Goal: Information Seeking & Learning: Learn about a topic

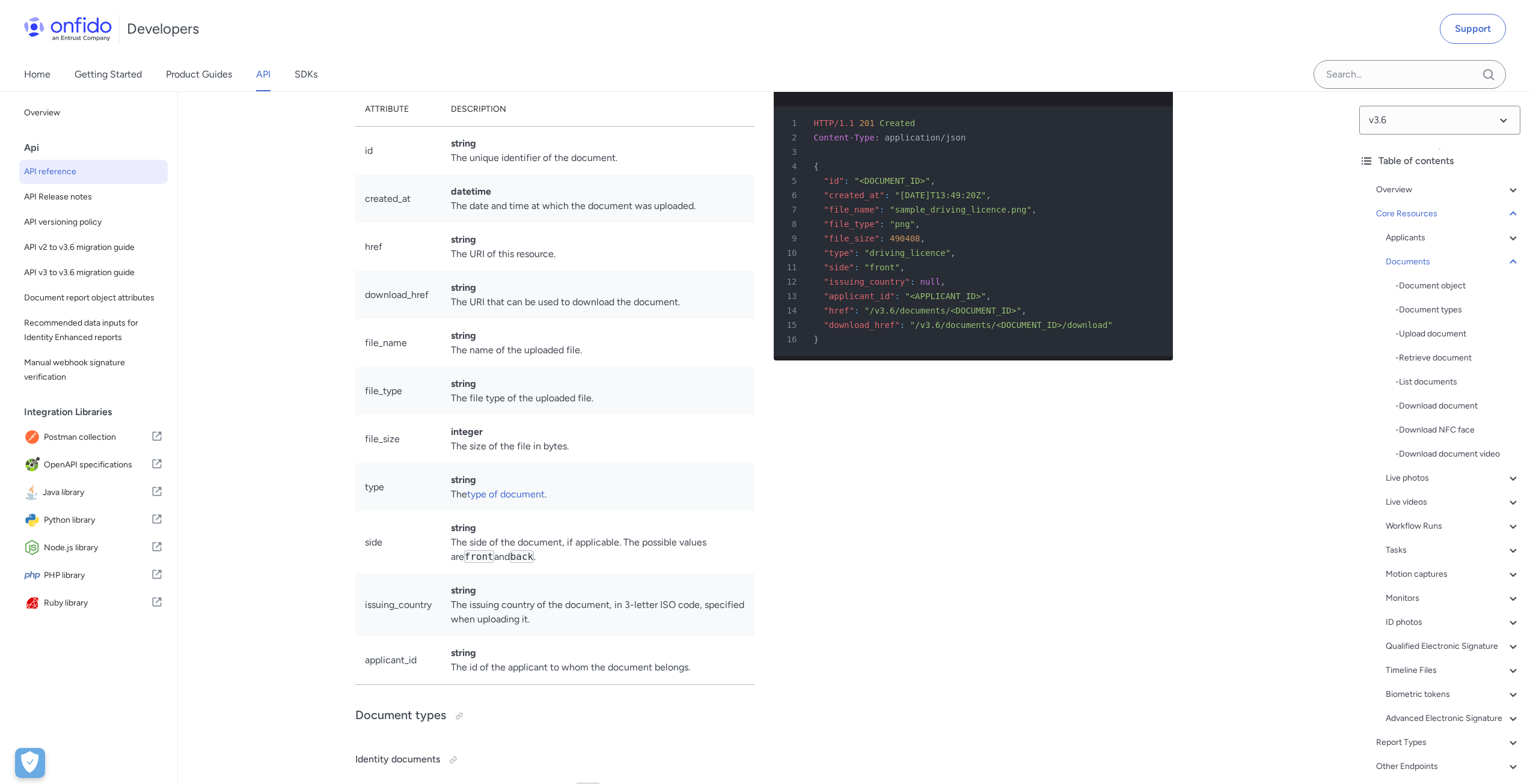
scroll to position [18460, 0]
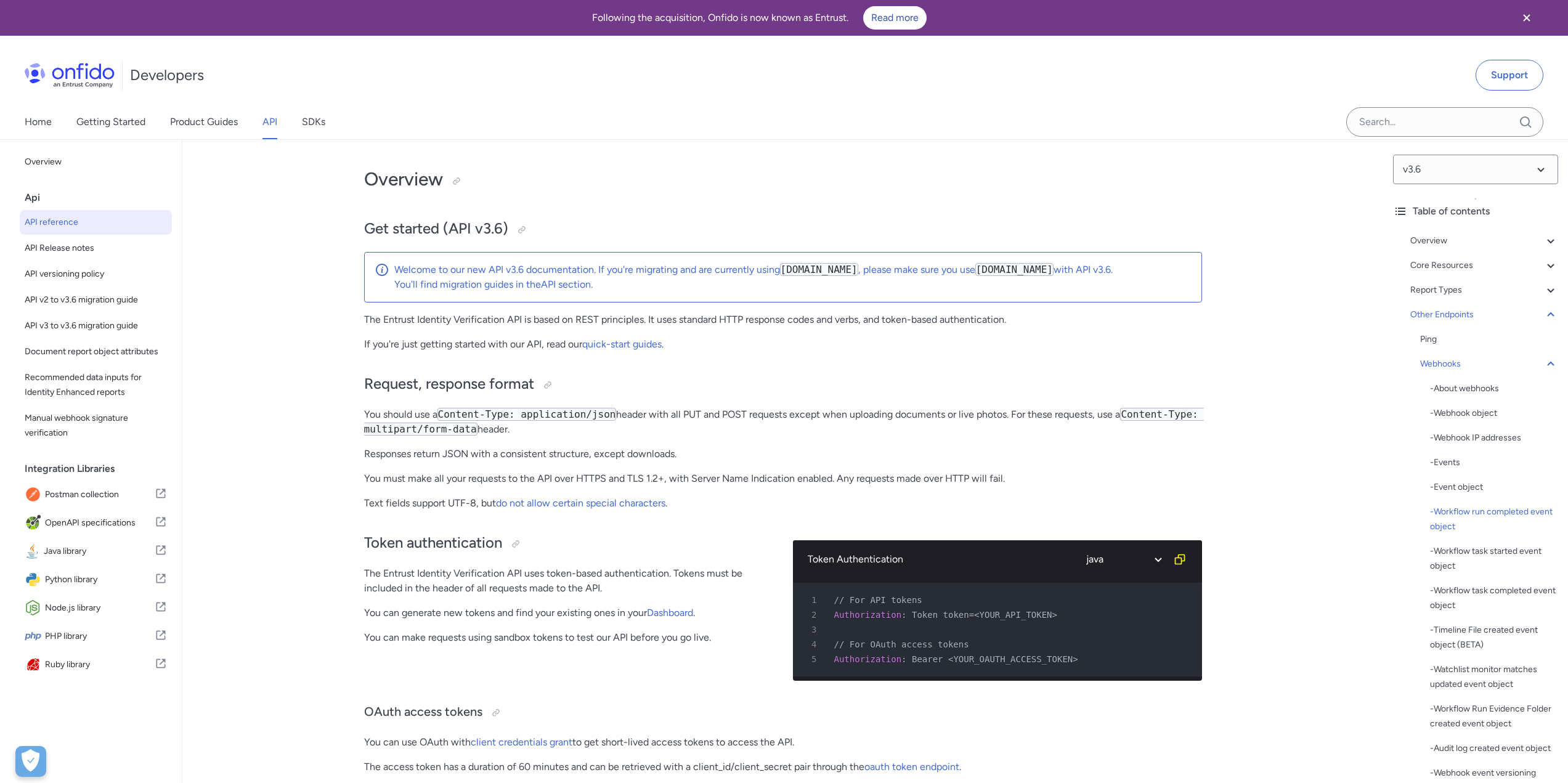
select select "java"
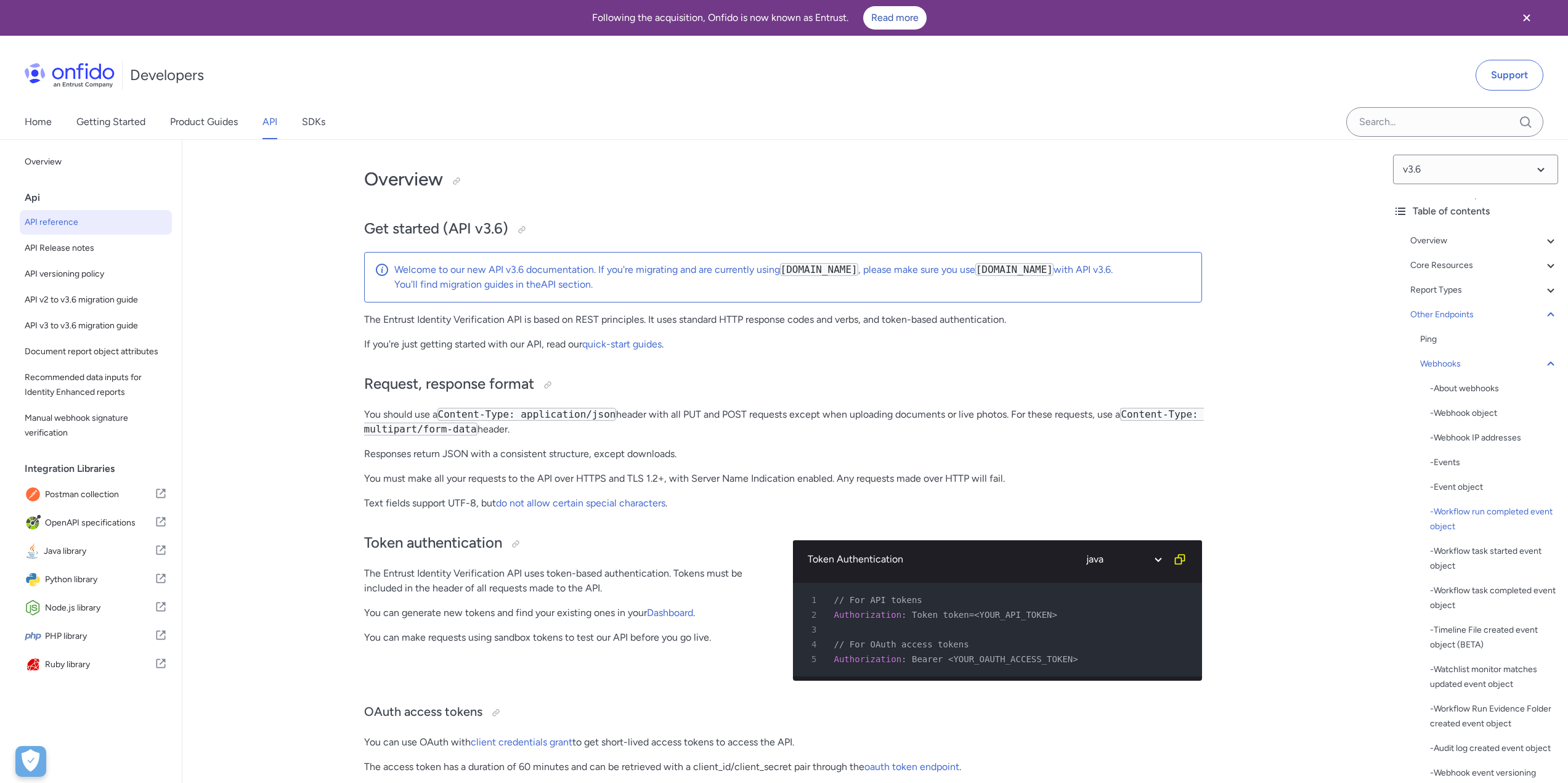
select select "java"
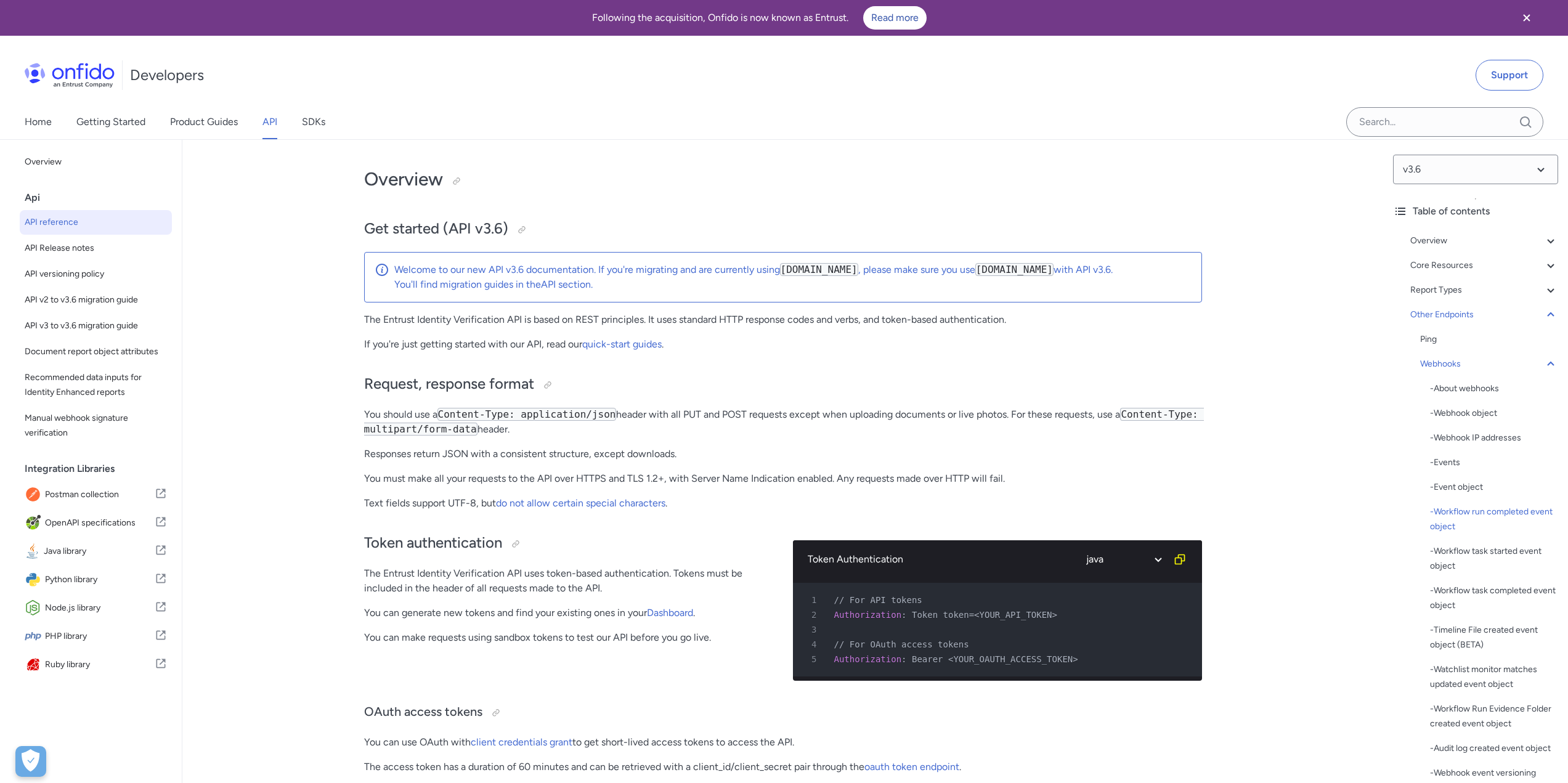
select select "java"
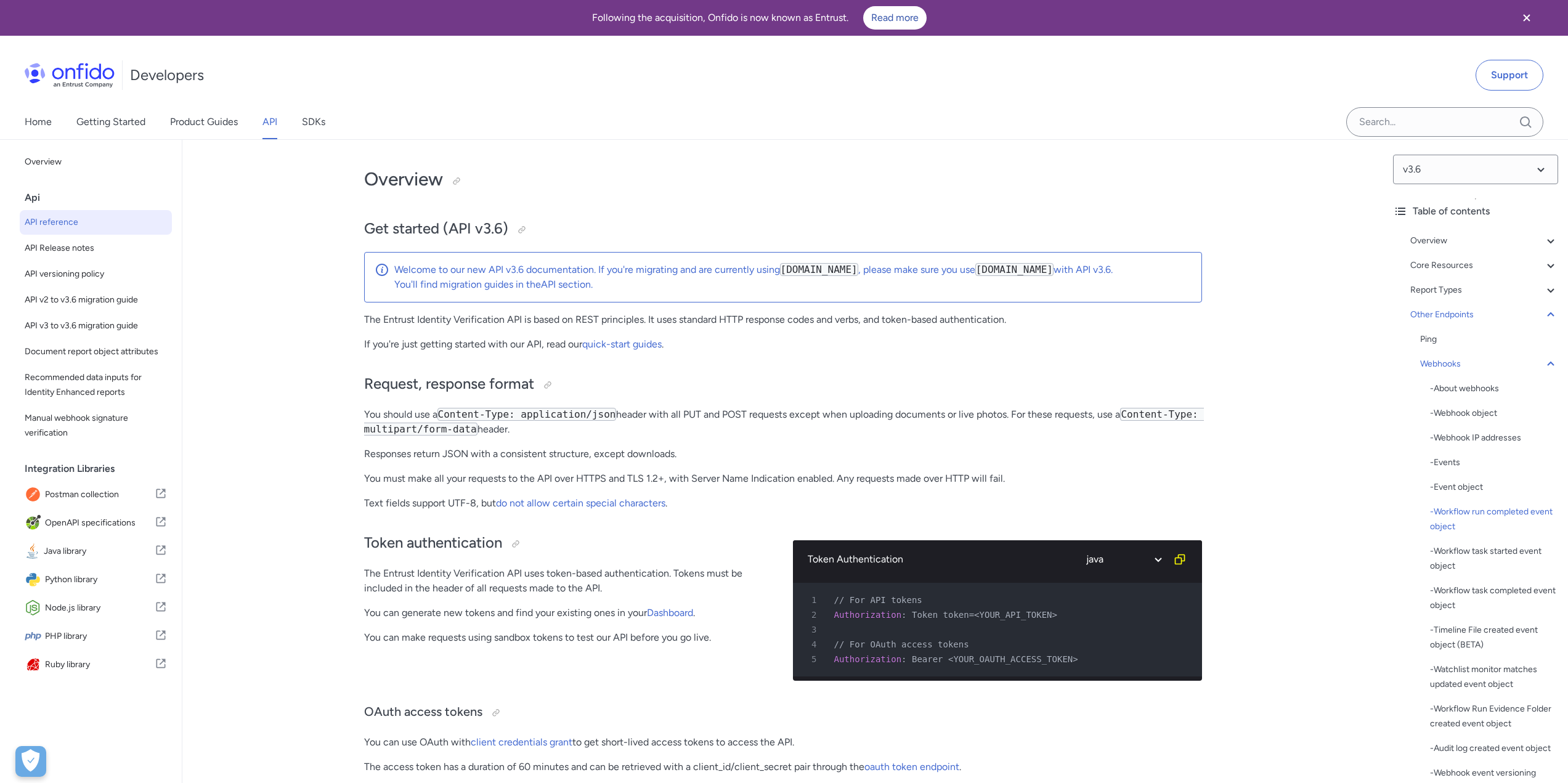
select select "java"
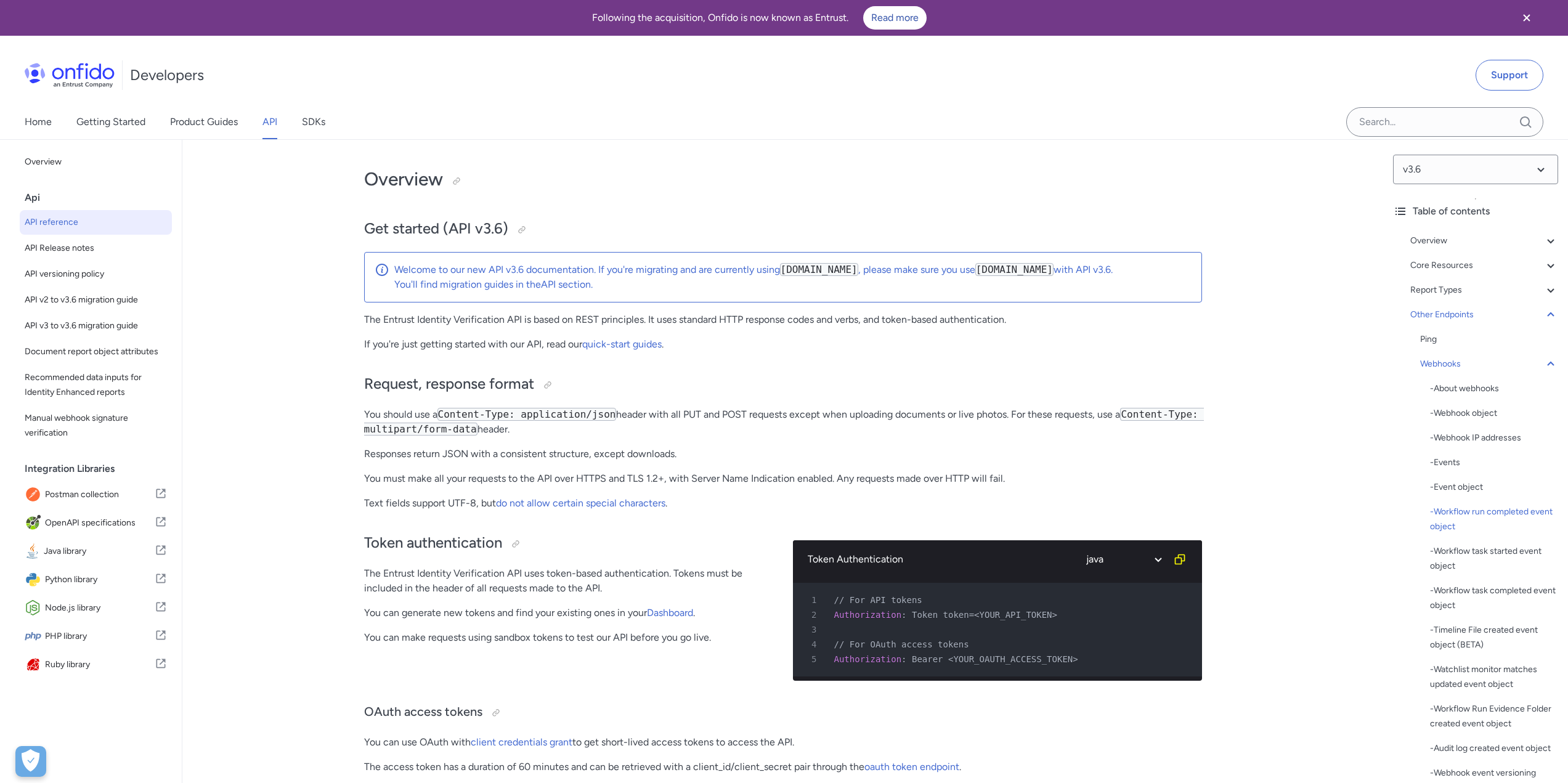
select select "java"
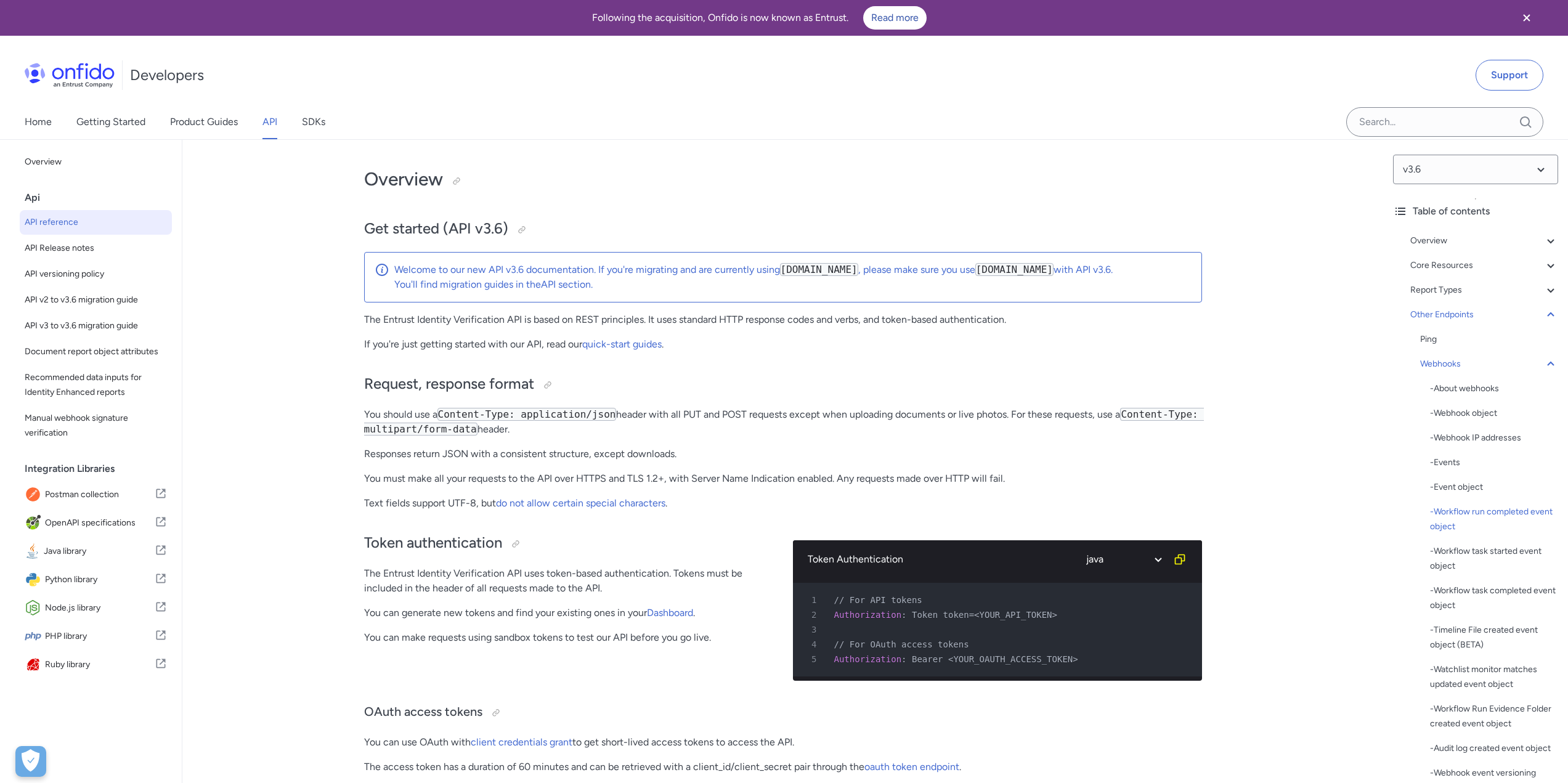
select select "java"
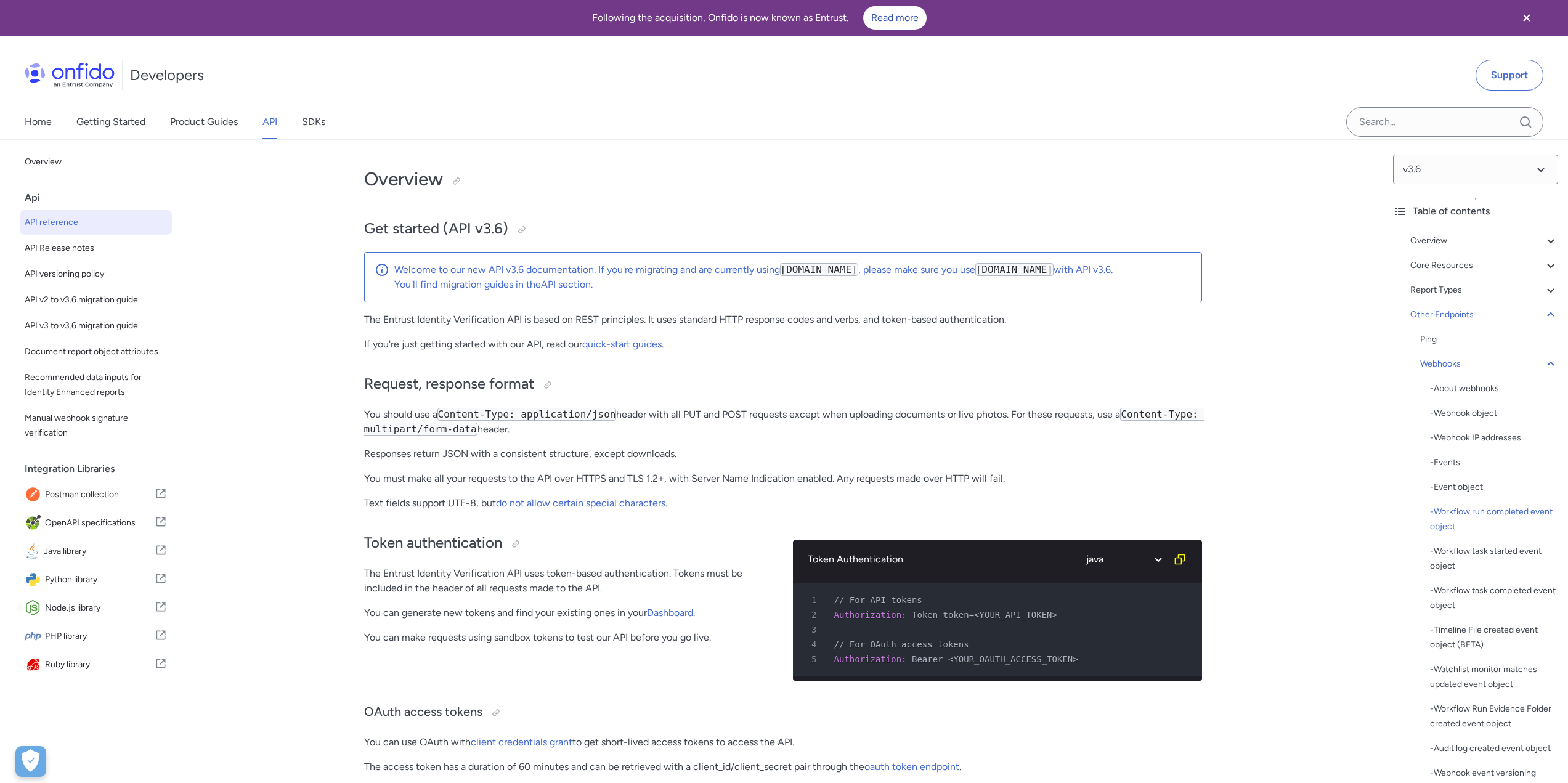
select select "java"
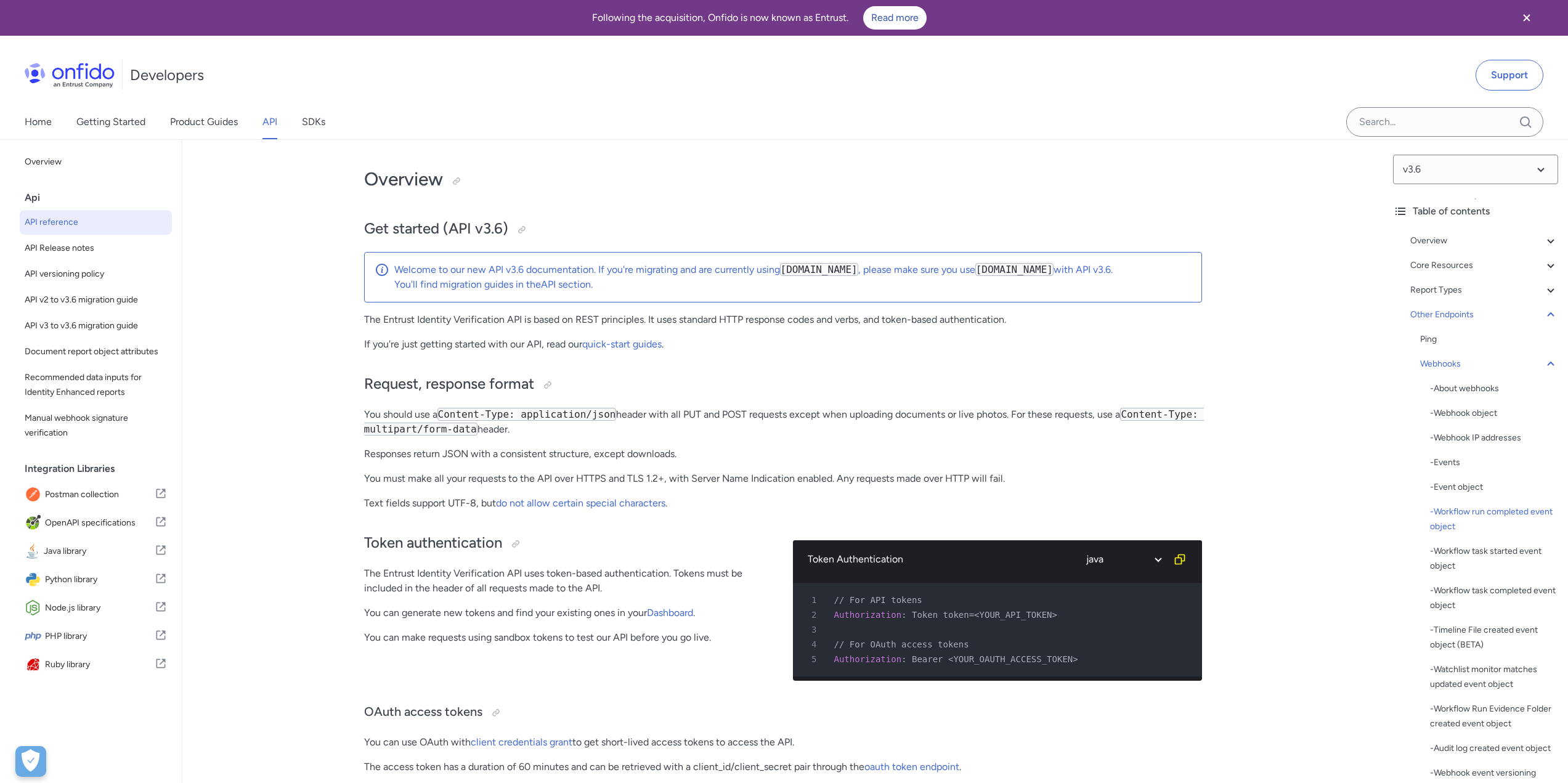
select select "java"
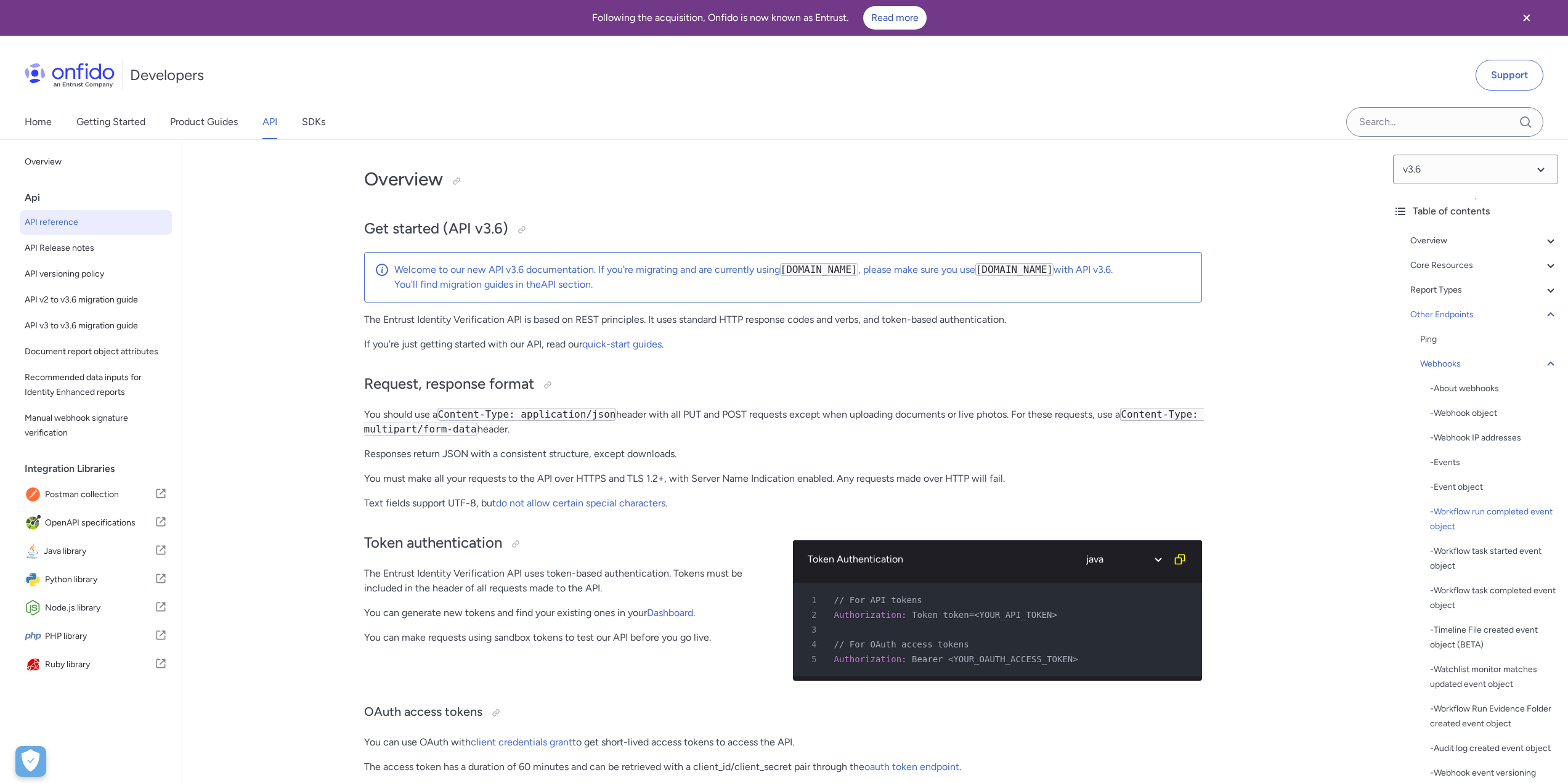
select select "java"
